Goal: Transaction & Acquisition: Purchase product/service

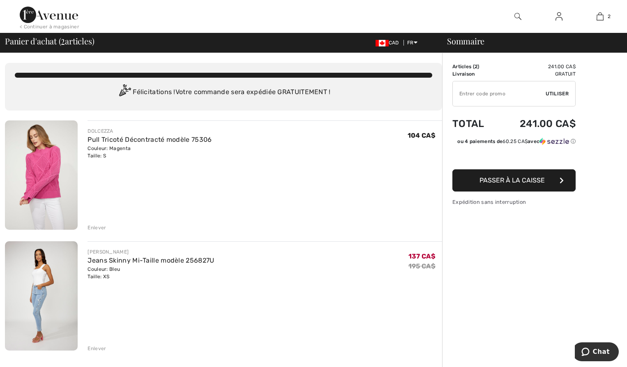
click at [95, 225] on div "Enlever" at bounding box center [96, 227] width 18 height 7
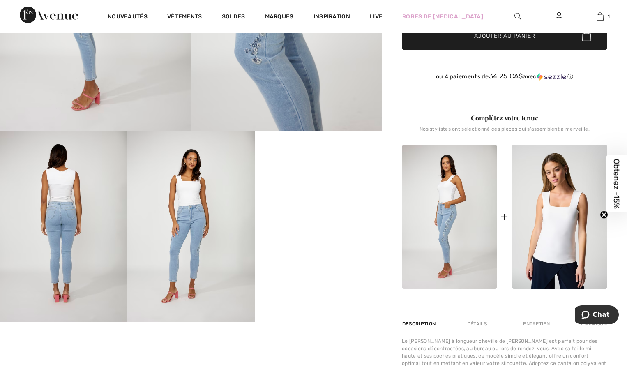
scroll to position [205, 0]
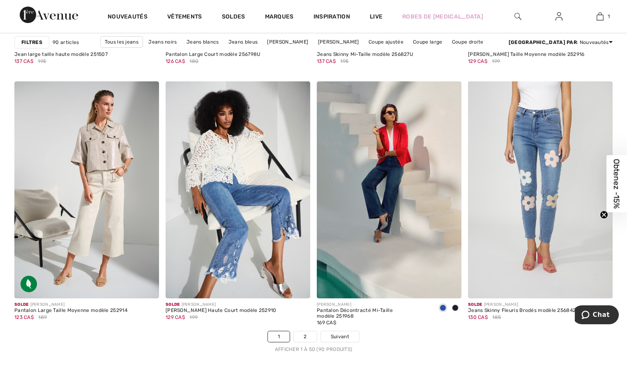
scroll to position [3696, 0]
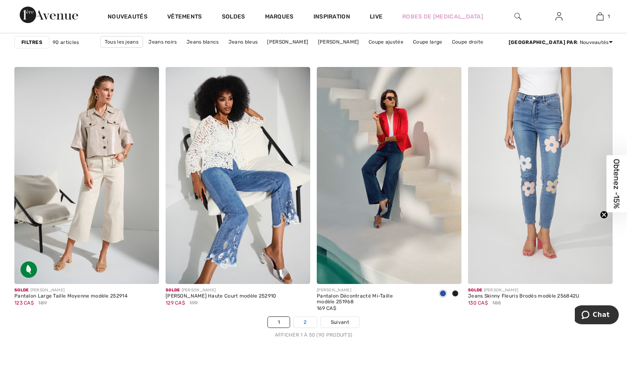
click at [306, 321] on link "2" at bounding box center [305, 322] width 23 height 11
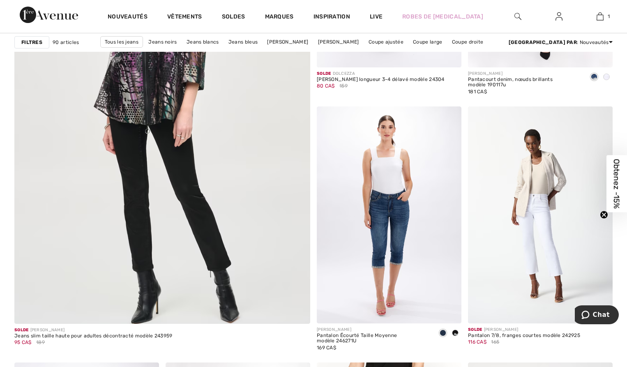
scroll to position [2176, 0]
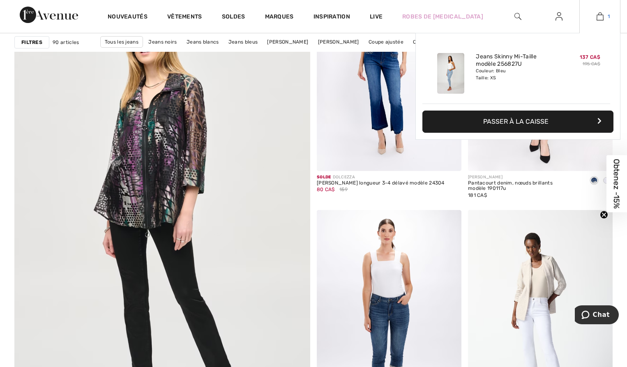
click at [596, 13] on img at bounding box center [599, 16] width 7 height 10
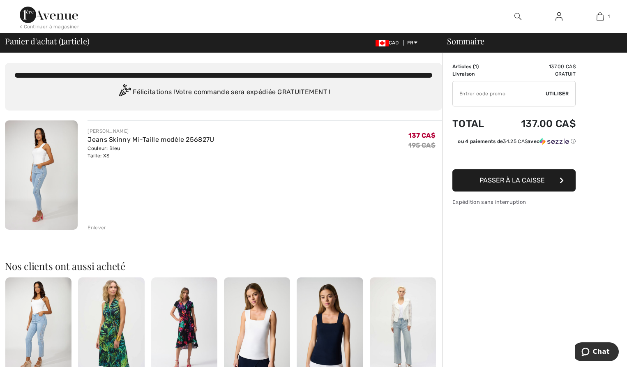
click at [47, 169] on img at bounding box center [41, 174] width 73 height 109
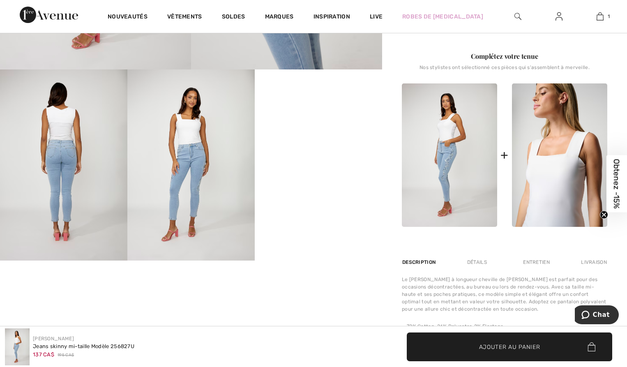
scroll to position [246, 0]
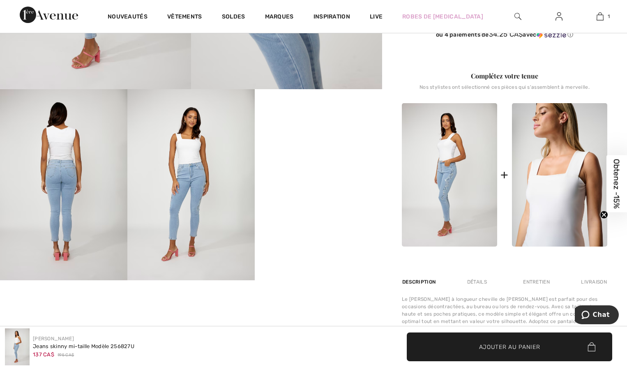
click at [553, 175] on img at bounding box center [559, 174] width 95 height 143
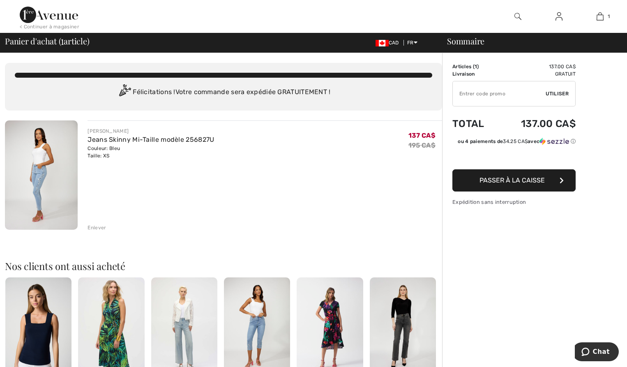
click at [518, 15] on img at bounding box center [517, 16] width 7 height 10
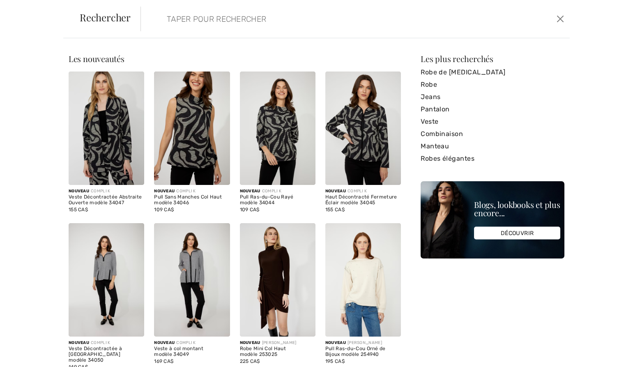
click at [197, 23] on input "search" at bounding box center [308, 19] width 295 height 25
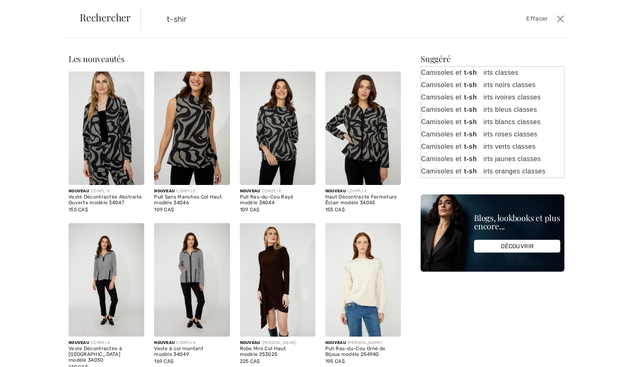
type input "t-shirt"
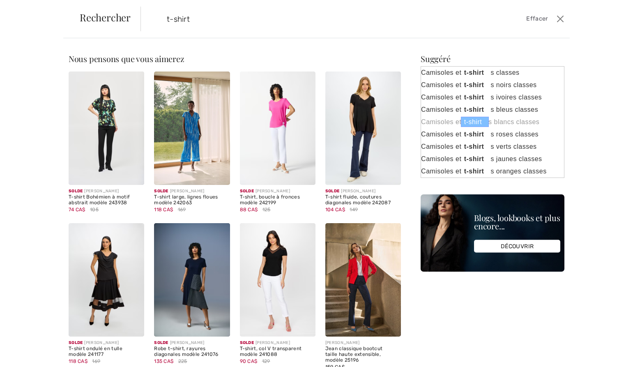
click at [432, 122] on link "Camisoles et t-shirt s blancs classes" at bounding box center [492, 122] width 143 height 12
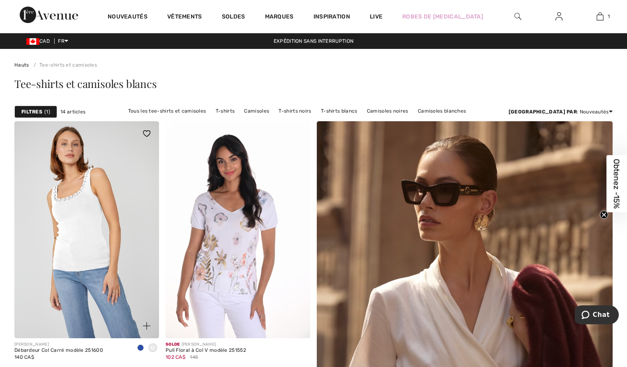
click at [89, 223] on img at bounding box center [86, 229] width 145 height 217
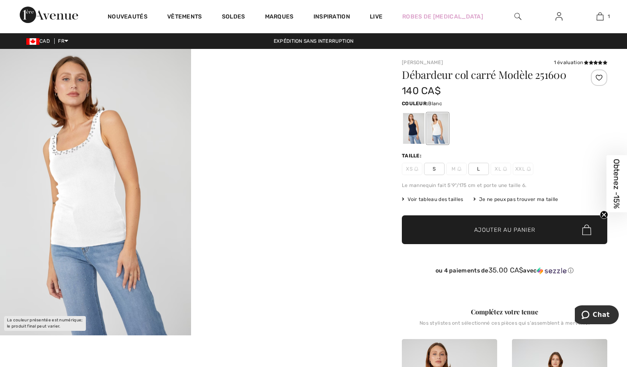
click at [95, 185] on img at bounding box center [95, 192] width 191 height 286
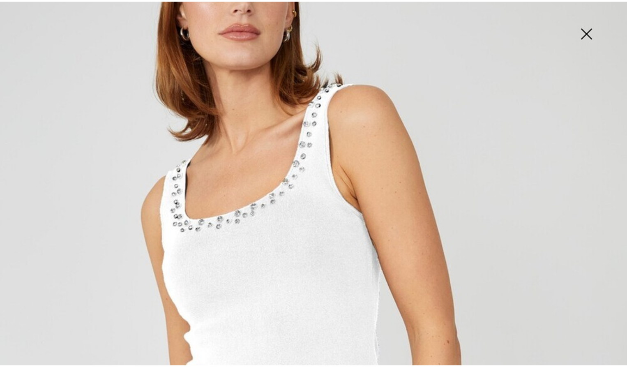
scroll to position [123, 0]
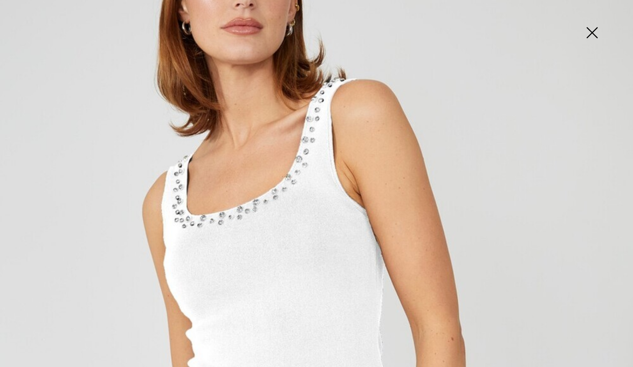
click at [591, 29] on img at bounding box center [591, 33] width 41 height 42
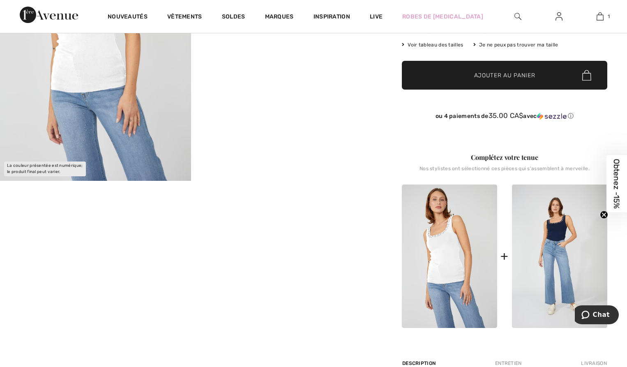
scroll to position [0, 0]
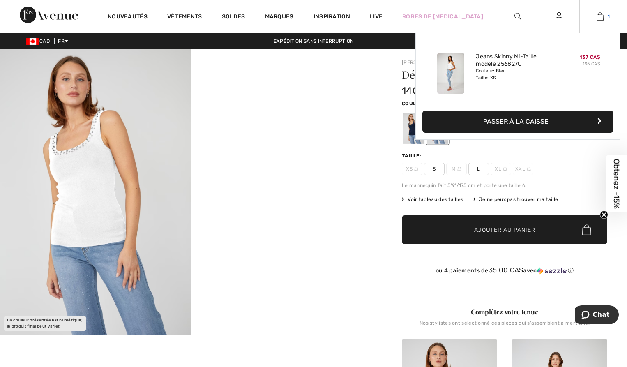
click at [596, 17] on img at bounding box center [599, 16] width 7 height 10
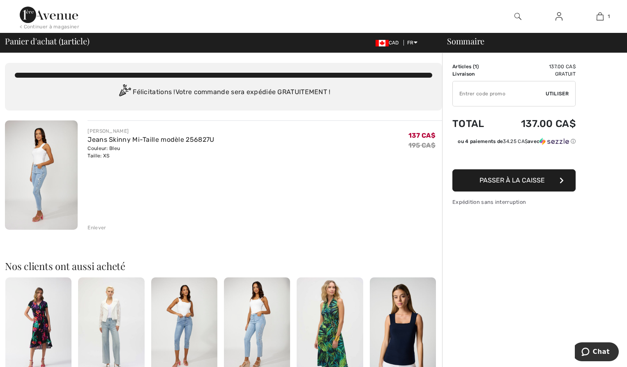
click at [514, 178] on span "Passer à la caisse" at bounding box center [511, 180] width 65 height 8
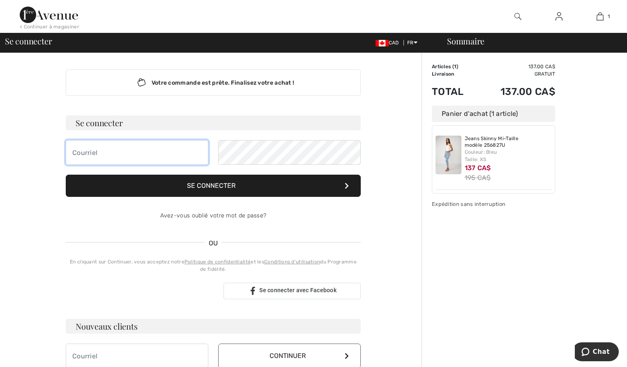
click at [122, 152] on input "email" at bounding box center [137, 152] width 142 height 25
type input "francebigras@icloud.com"
click at [242, 185] on button "Se connecter" at bounding box center [213, 186] width 295 height 22
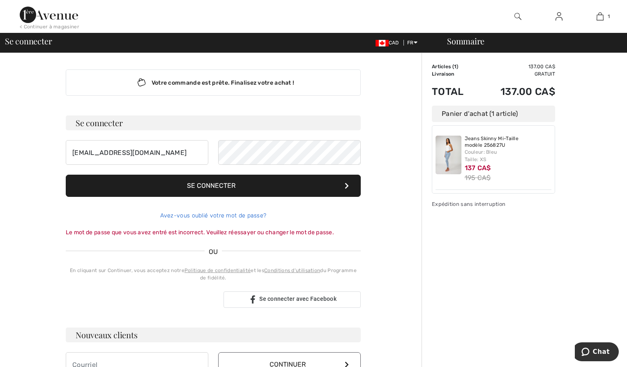
click at [207, 214] on link "Avez-vous oublié votre mot de passe?" at bounding box center [213, 215] width 106 height 7
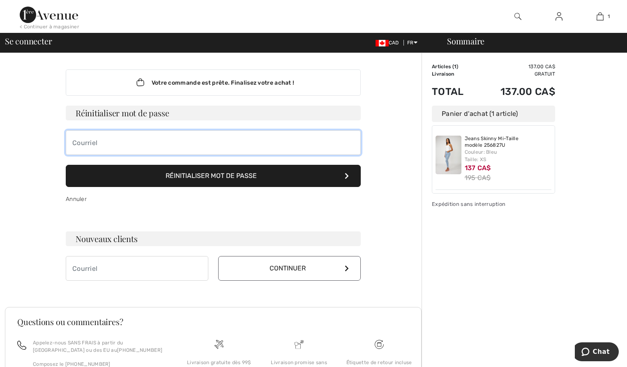
click at [92, 142] on input "email" at bounding box center [213, 142] width 295 height 25
click at [102, 141] on input "email" at bounding box center [213, 142] width 295 height 25
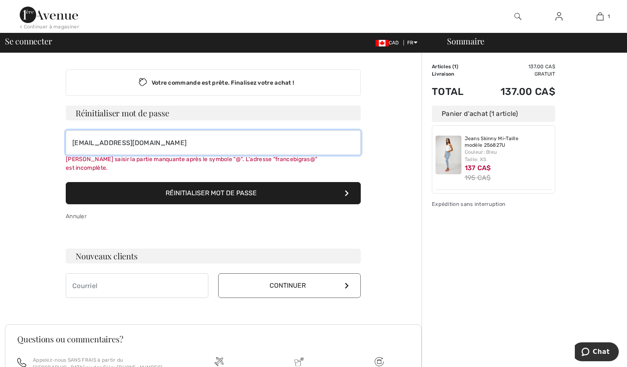
type input "francebigras@icloud.com"
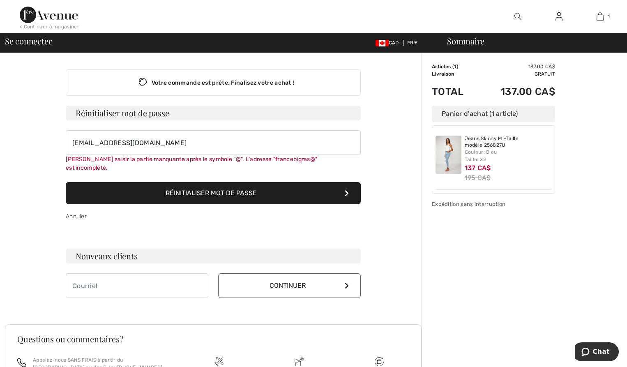
click at [192, 182] on button "Réinitialiser mot de passe" at bounding box center [213, 193] width 295 height 22
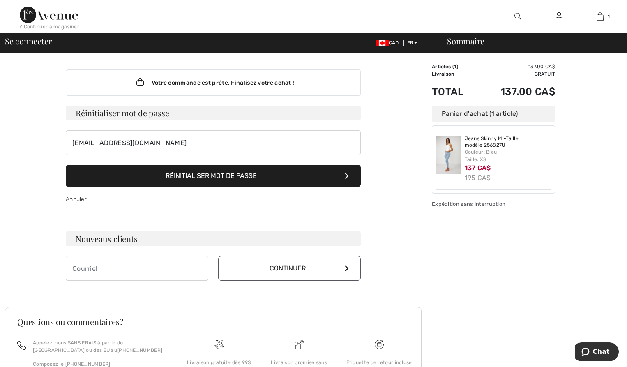
click at [558, 14] on img at bounding box center [558, 16] width 7 height 10
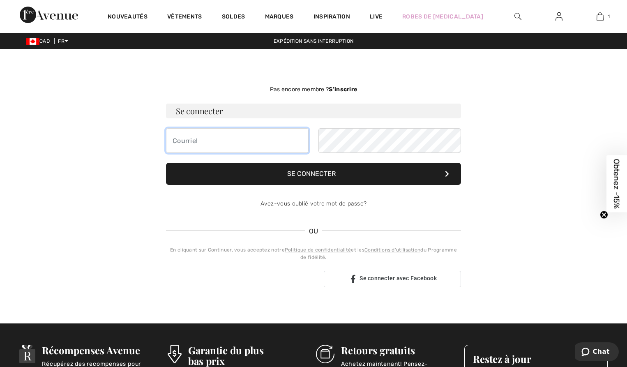
click at [221, 138] on input "email" at bounding box center [237, 140] width 142 height 25
type input "[EMAIL_ADDRESS][DOMAIN_NAME]"
click at [322, 176] on button "Se connecter" at bounding box center [313, 174] width 295 height 22
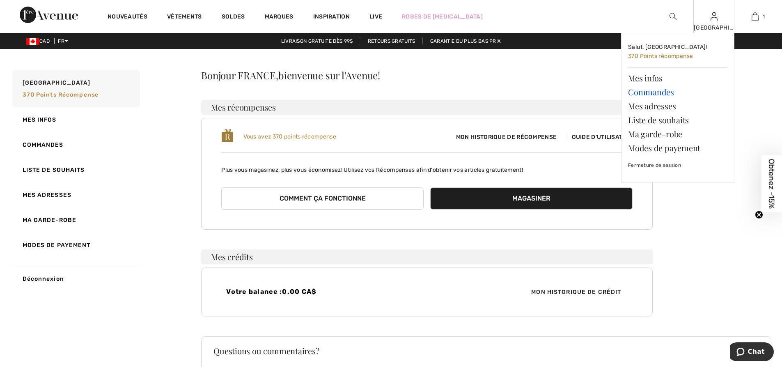
click at [632, 91] on link "Commandes" at bounding box center [677, 92] width 99 height 14
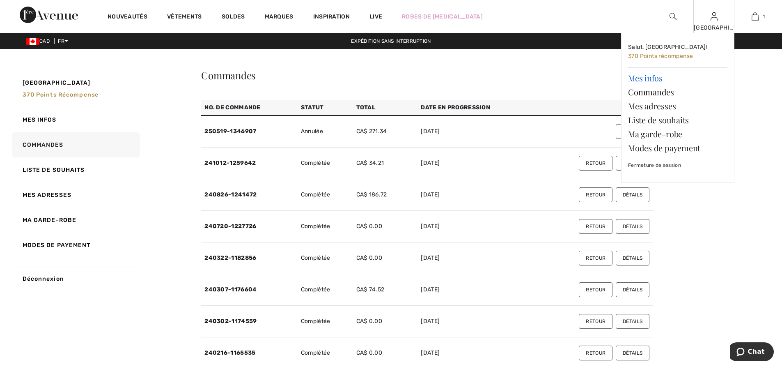
click at [642, 74] on link "Mes infos" at bounding box center [677, 78] width 99 height 14
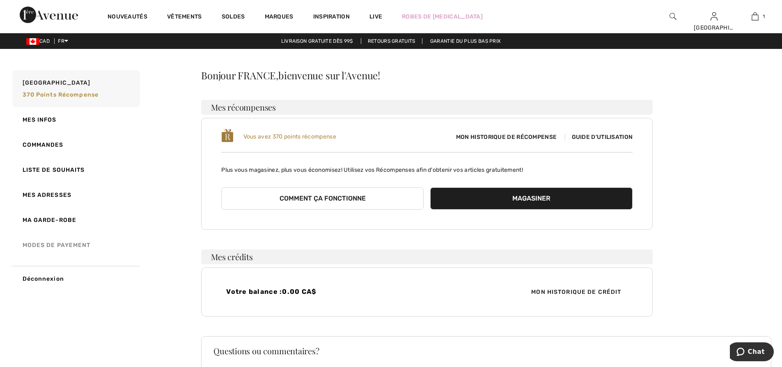
click at [57, 241] on link "Modes de payement" at bounding box center [75, 244] width 129 height 25
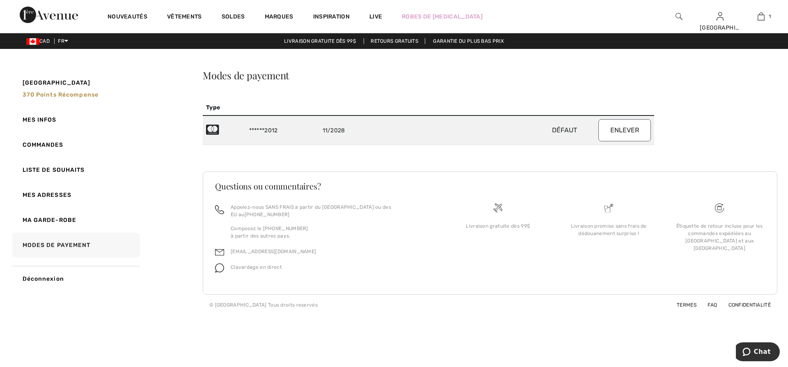
click at [628, 133] on button "Enlever" at bounding box center [625, 130] width 53 height 22
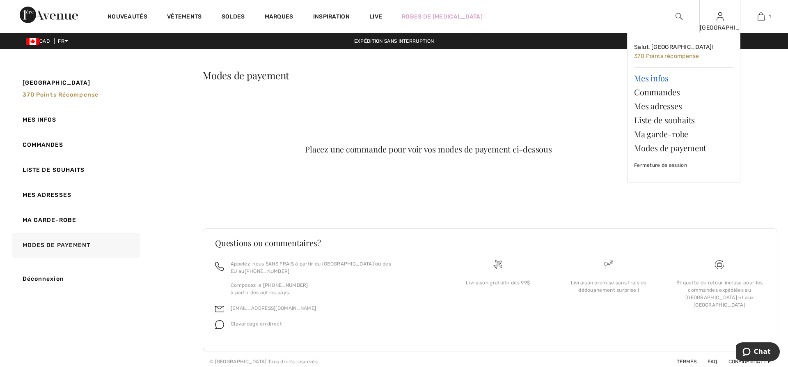
click at [656, 76] on link "Mes infos" at bounding box center [683, 78] width 99 height 14
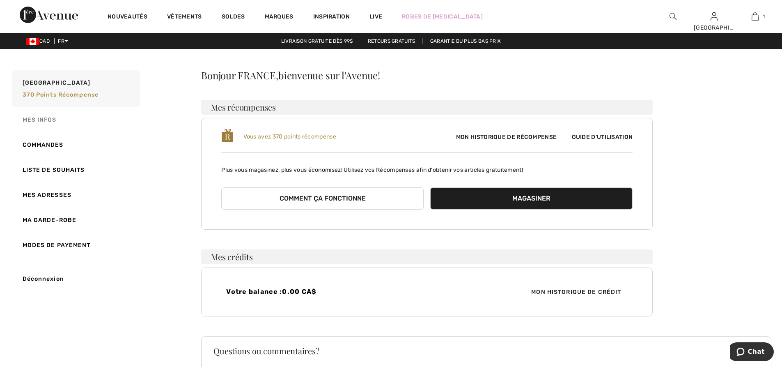
click at [42, 117] on link "Mes infos" at bounding box center [75, 119] width 129 height 25
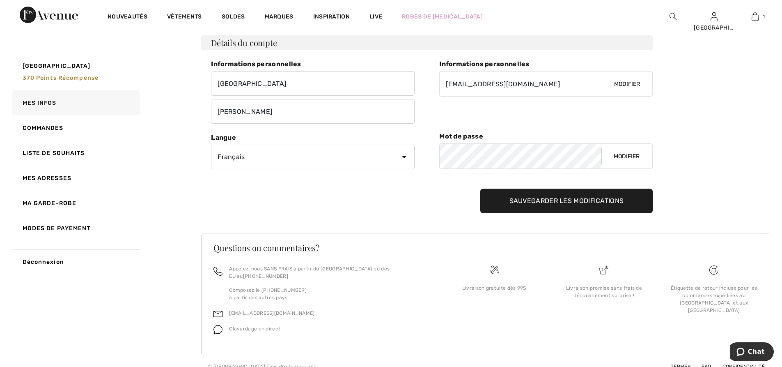
scroll to position [57, 0]
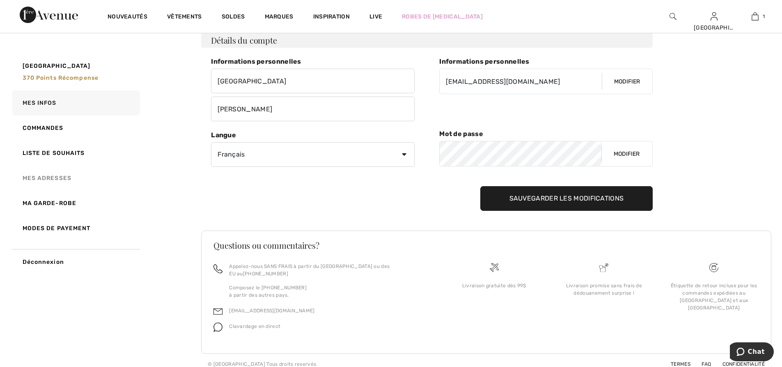
click at [49, 174] on link "Mes adresses" at bounding box center [75, 177] width 129 height 25
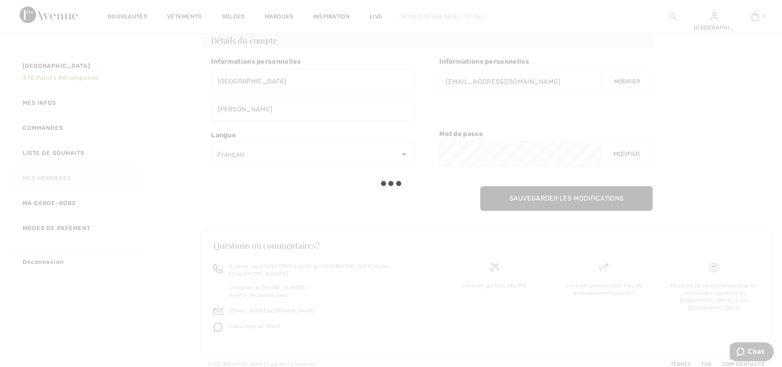
scroll to position [42, 0]
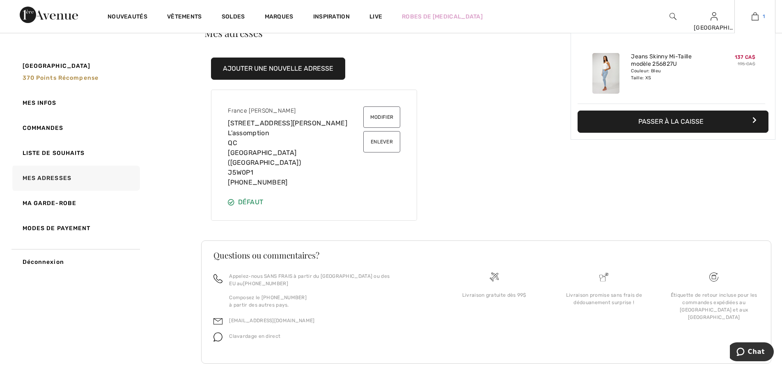
click at [756, 16] on img at bounding box center [755, 16] width 7 height 10
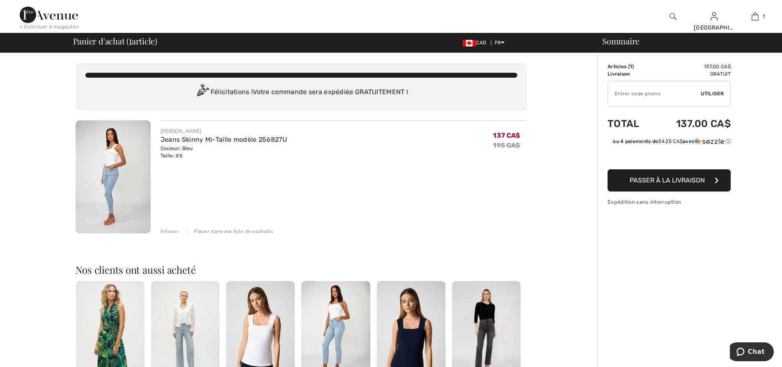
click at [52, 18] on img at bounding box center [49, 15] width 58 height 16
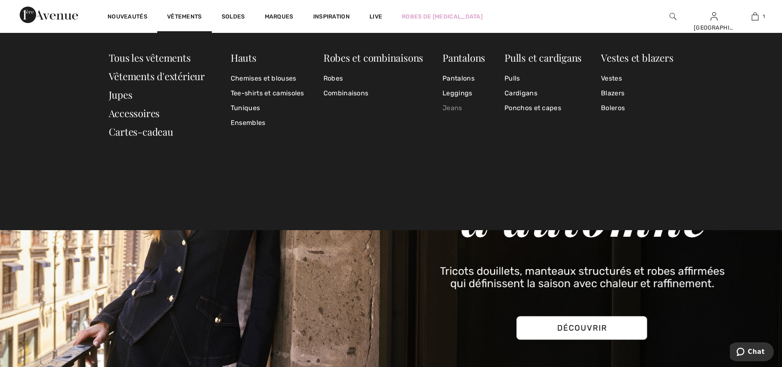
click at [453, 104] on link "Jeans" at bounding box center [464, 108] width 43 height 15
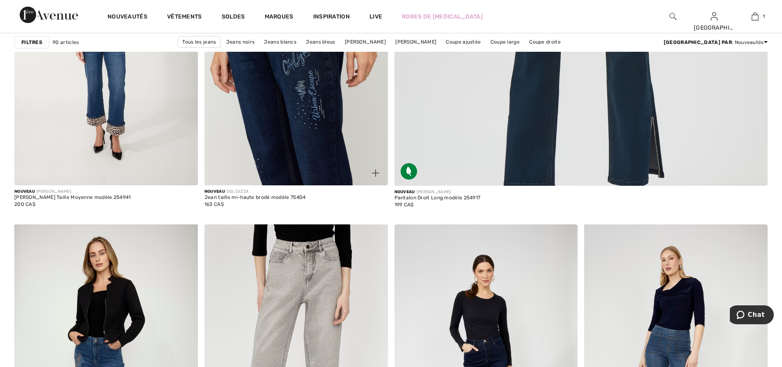
scroll to position [534, 0]
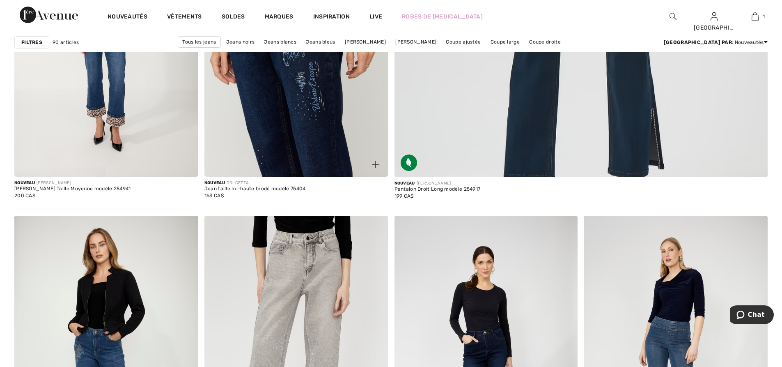
click at [288, 116] on img at bounding box center [296, 38] width 184 height 275
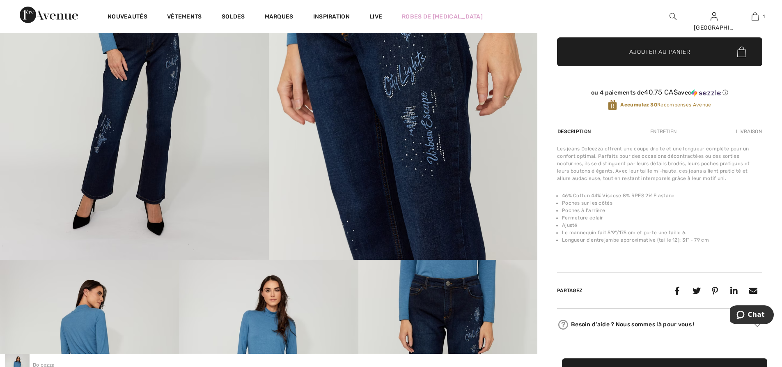
scroll to position [41, 0]
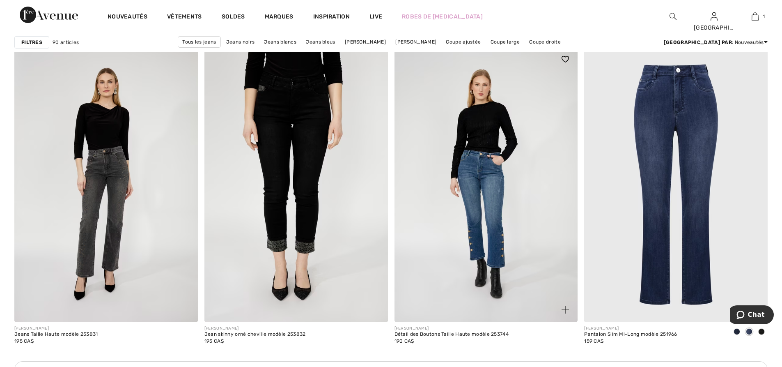
scroll to position [2053, 0]
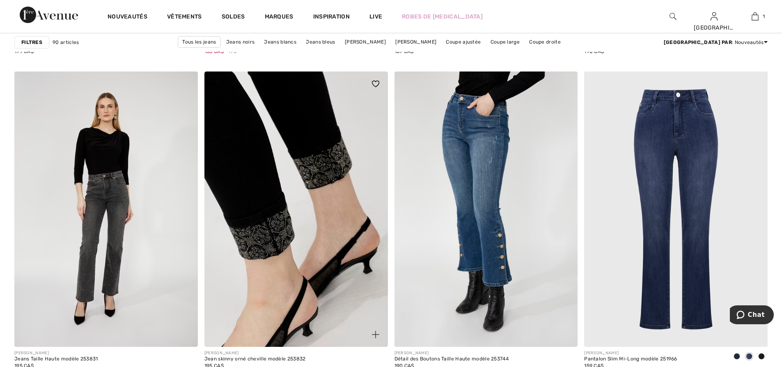
click at [320, 169] on img at bounding box center [296, 208] width 184 height 275
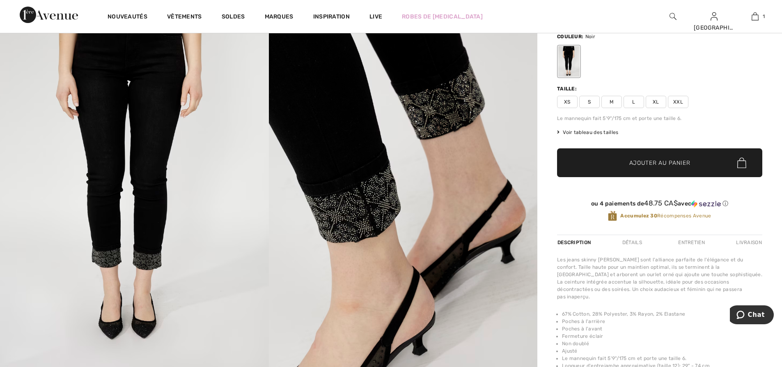
scroll to position [82, 0]
click at [569, 101] on span "XS" at bounding box center [567, 101] width 21 height 12
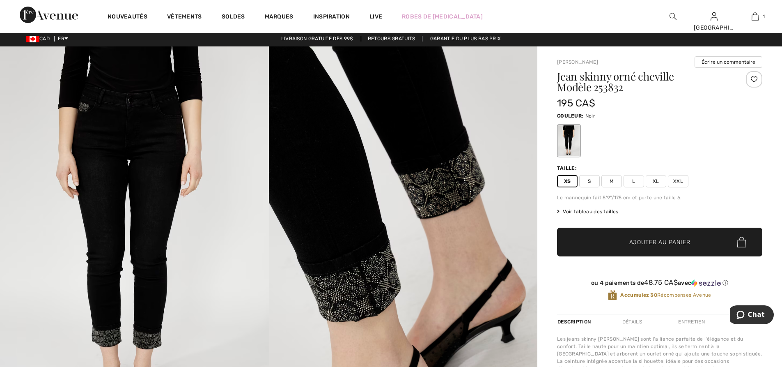
scroll to position [0, 0]
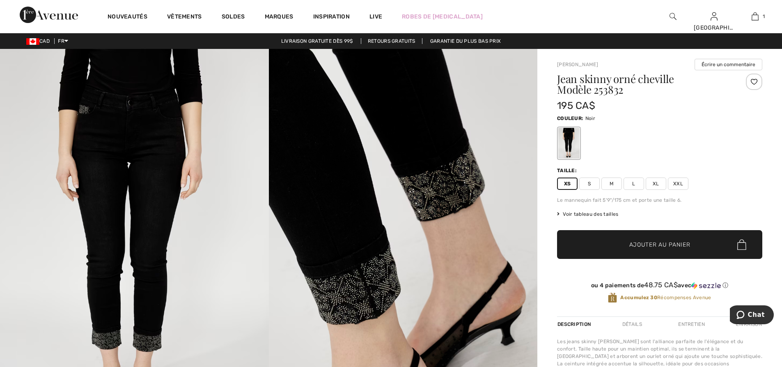
click at [651, 241] on span "Ajouter au panier" at bounding box center [659, 244] width 61 height 9
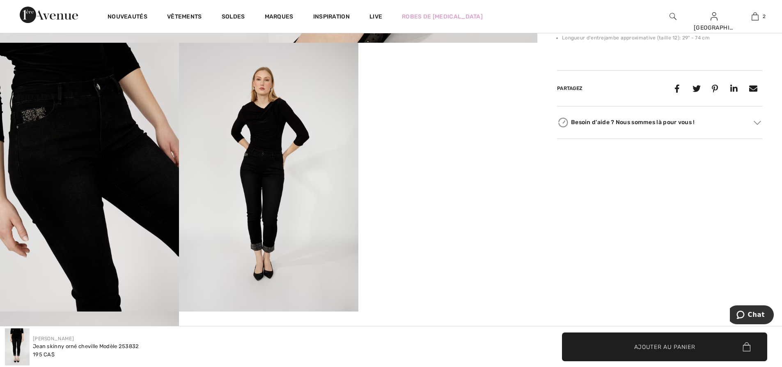
scroll to position [411, 0]
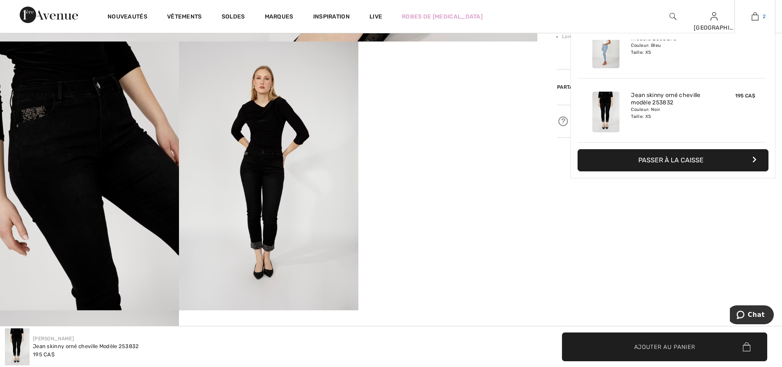
click at [755, 16] on img at bounding box center [755, 16] width 7 height 10
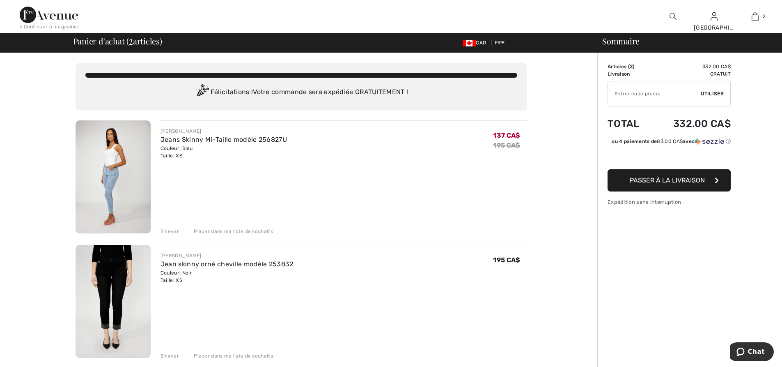
click at [173, 230] on div "Enlever" at bounding box center [170, 230] width 18 height 7
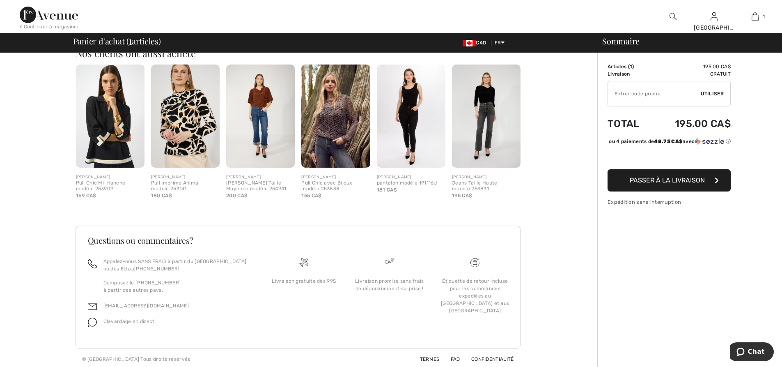
scroll to position [219, 0]
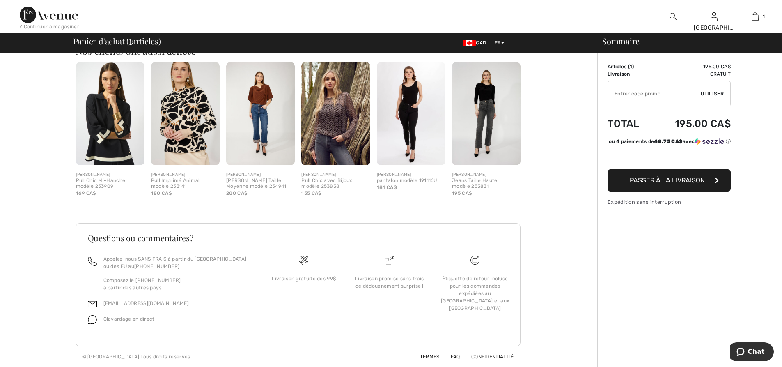
click at [490, 135] on img at bounding box center [486, 113] width 69 height 103
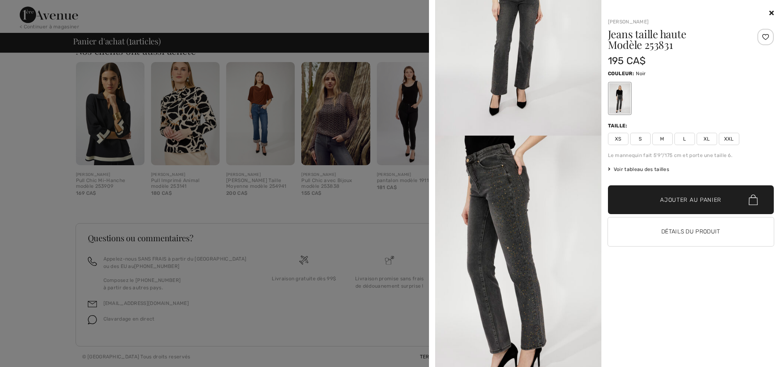
scroll to position [123, 0]
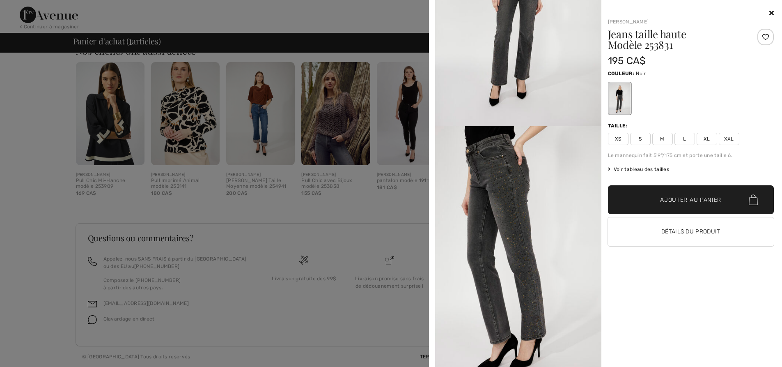
click at [506, 195] on img at bounding box center [518, 250] width 166 height 249
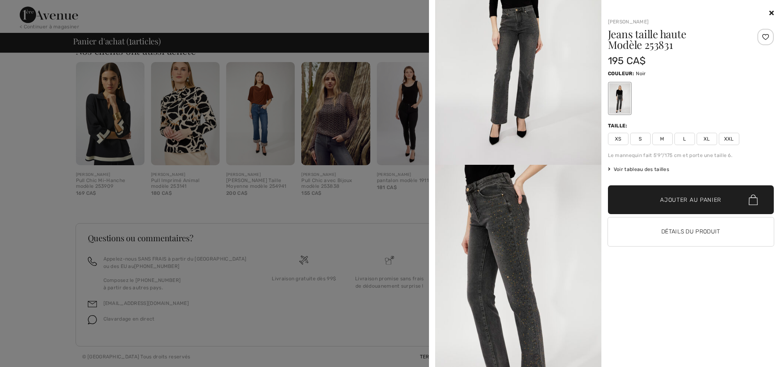
scroll to position [0, 0]
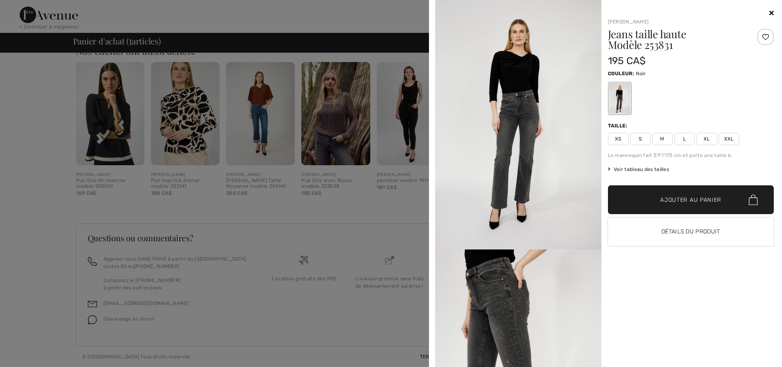
drag, startPoint x: 504, startPoint y: 197, endPoint x: 512, endPoint y: 210, distance: 15.1
drag, startPoint x: 512, startPoint y: 210, endPoint x: 486, endPoint y: 286, distance: 80.2
click at [486, 286] on img at bounding box center [518, 373] width 166 height 249
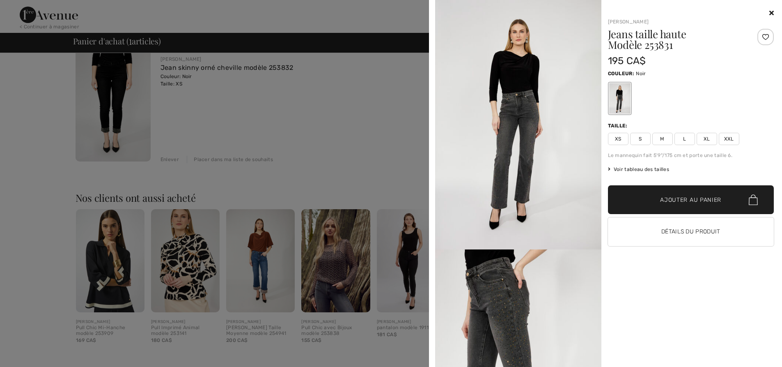
scroll to position [14, 0]
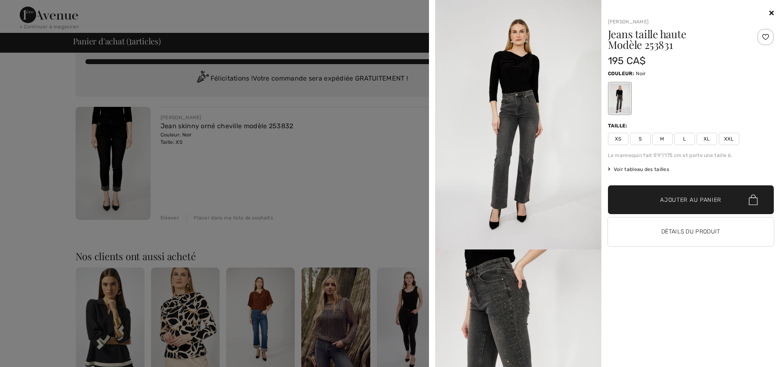
click at [494, 284] on img at bounding box center [518, 373] width 166 height 249
click at [503, 88] on img at bounding box center [518, 124] width 166 height 249
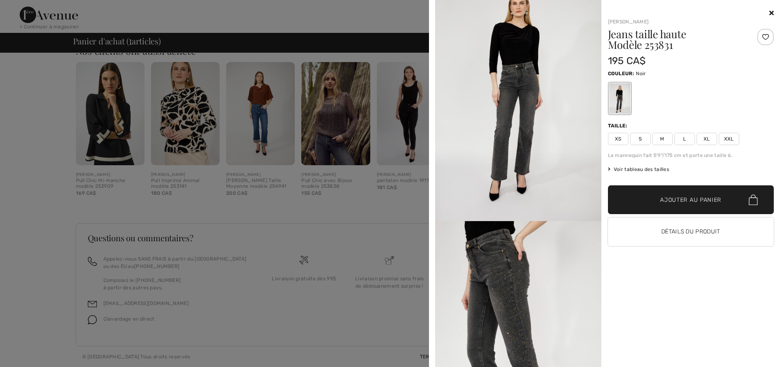
scroll to position [0, 0]
